Goal: Task Accomplishment & Management: Manage account settings

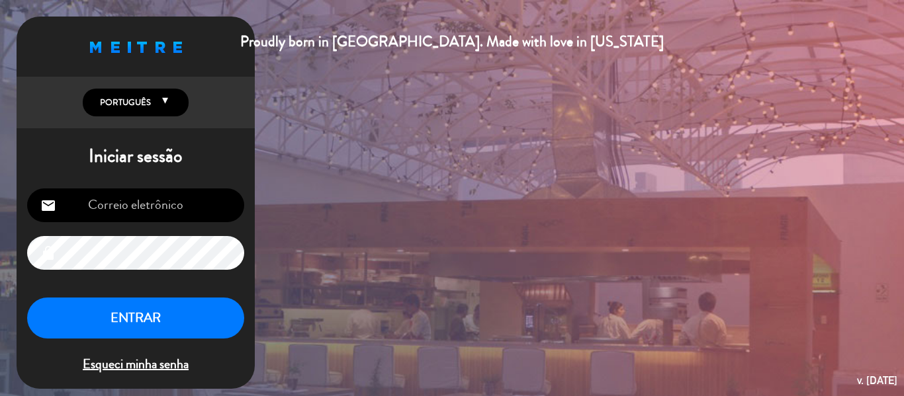
type input "[EMAIL_ADDRESS][DOMAIN_NAME]"
click at [148, 329] on button "ENTRAR" at bounding box center [135, 319] width 217 height 42
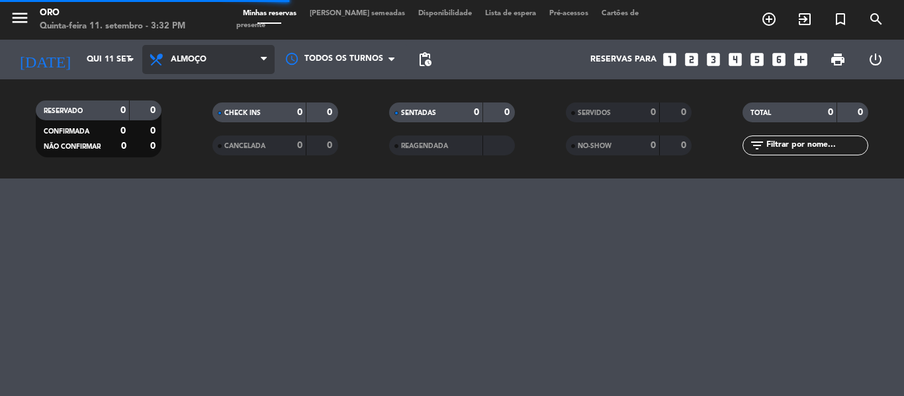
click at [267, 58] on icon at bounding box center [264, 59] width 6 height 11
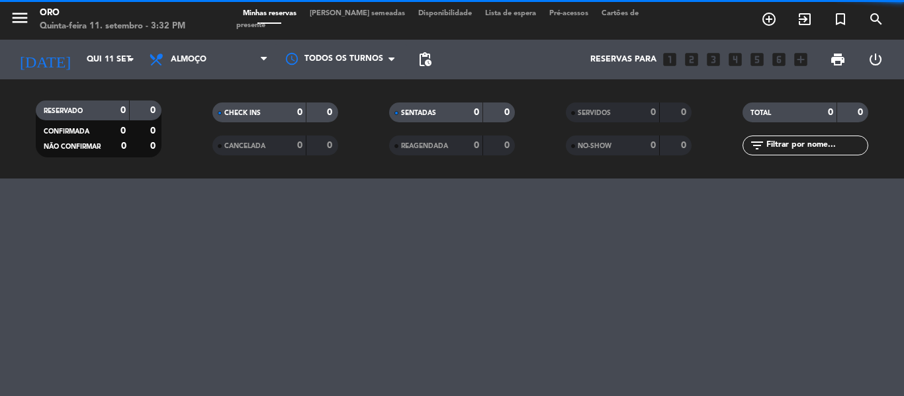
click at [195, 155] on div "CHECK INS 0 0 CANCELADA 0 0" at bounding box center [275, 129] width 177 height 73
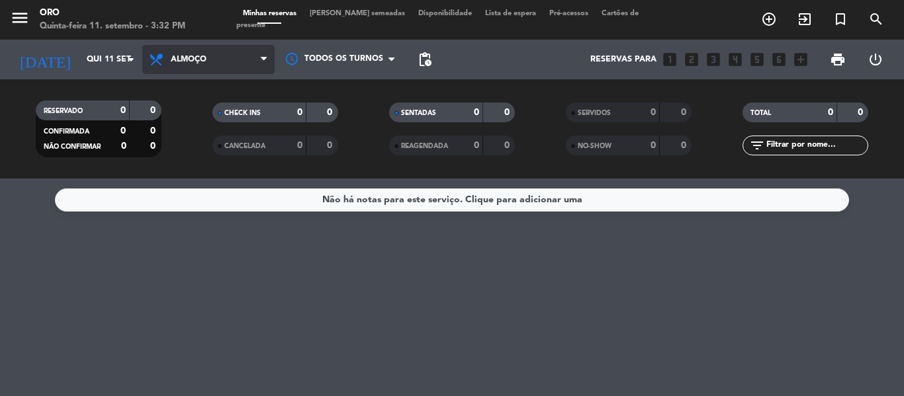
click at [258, 58] on span "Almoço" at bounding box center [208, 59] width 132 height 29
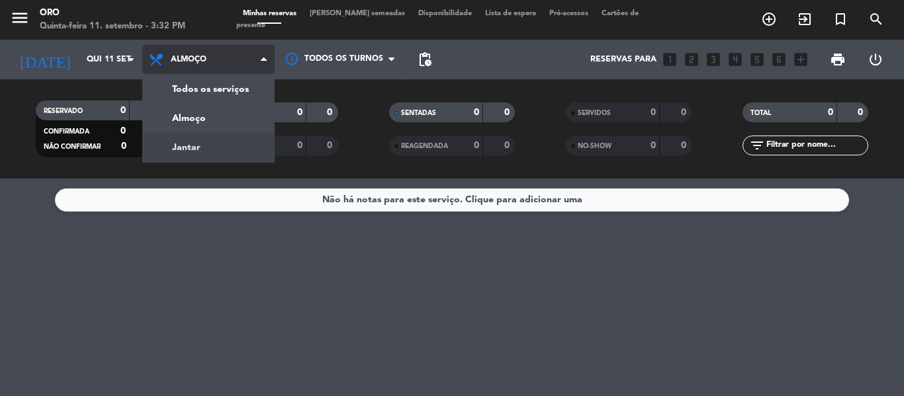
click at [187, 140] on div "menu Oro Quinta-feira 11. setembro - 3:32 PM Minhas reservas Mesas semeadas Dis…" at bounding box center [452, 89] width 904 height 179
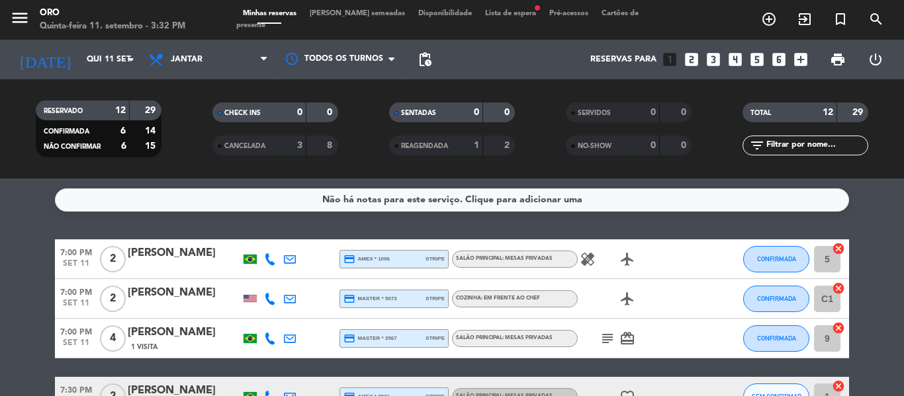
click at [503, 17] on span "Lista de espera fiber_manual_record" at bounding box center [510, 13] width 64 height 7
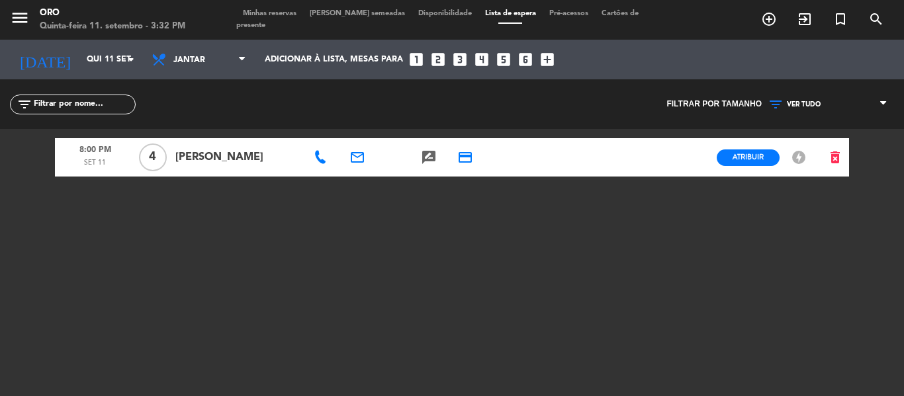
click at [276, 15] on div "Minhas reservas Mesas semeadas Disponibilidade Lista de espera Pré-acessos Cart…" at bounding box center [452, 20] width 432 height 24
click at [276, 17] on span "Minhas reservas" at bounding box center [269, 13] width 67 height 7
